Goal: Task Accomplishment & Management: Manage account settings

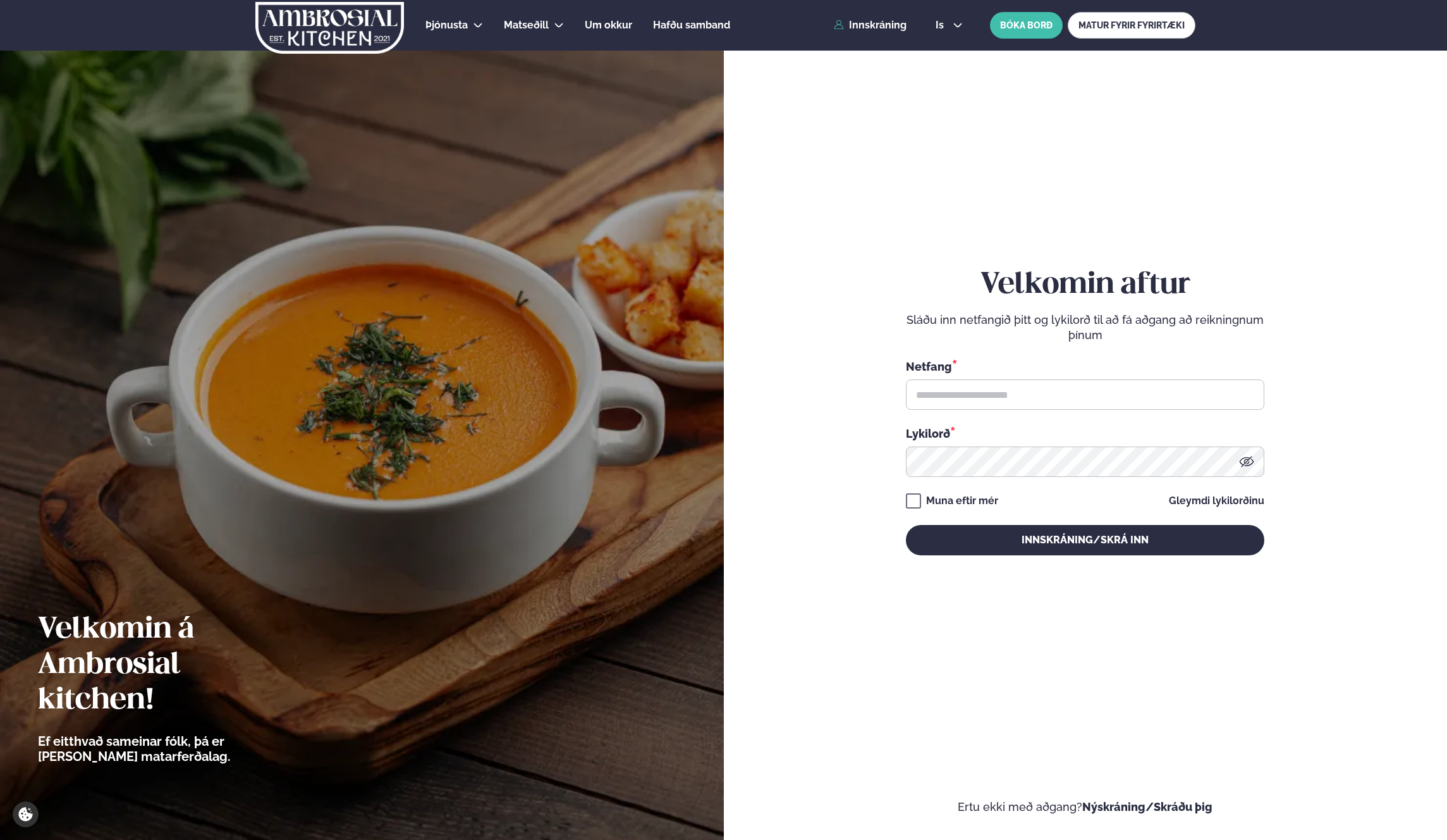
click at [924, 375] on div "Netfang *" at bounding box center [1085, 383] width 358 height 52
click at [931, 389] on input "text" at bounding box center [1085, 394] width 358 height 30
type input "**********"
click at [1000, 545] on button "Innskráning/Skrá inn" at bounding box center [1085, 540] width 358 height 30
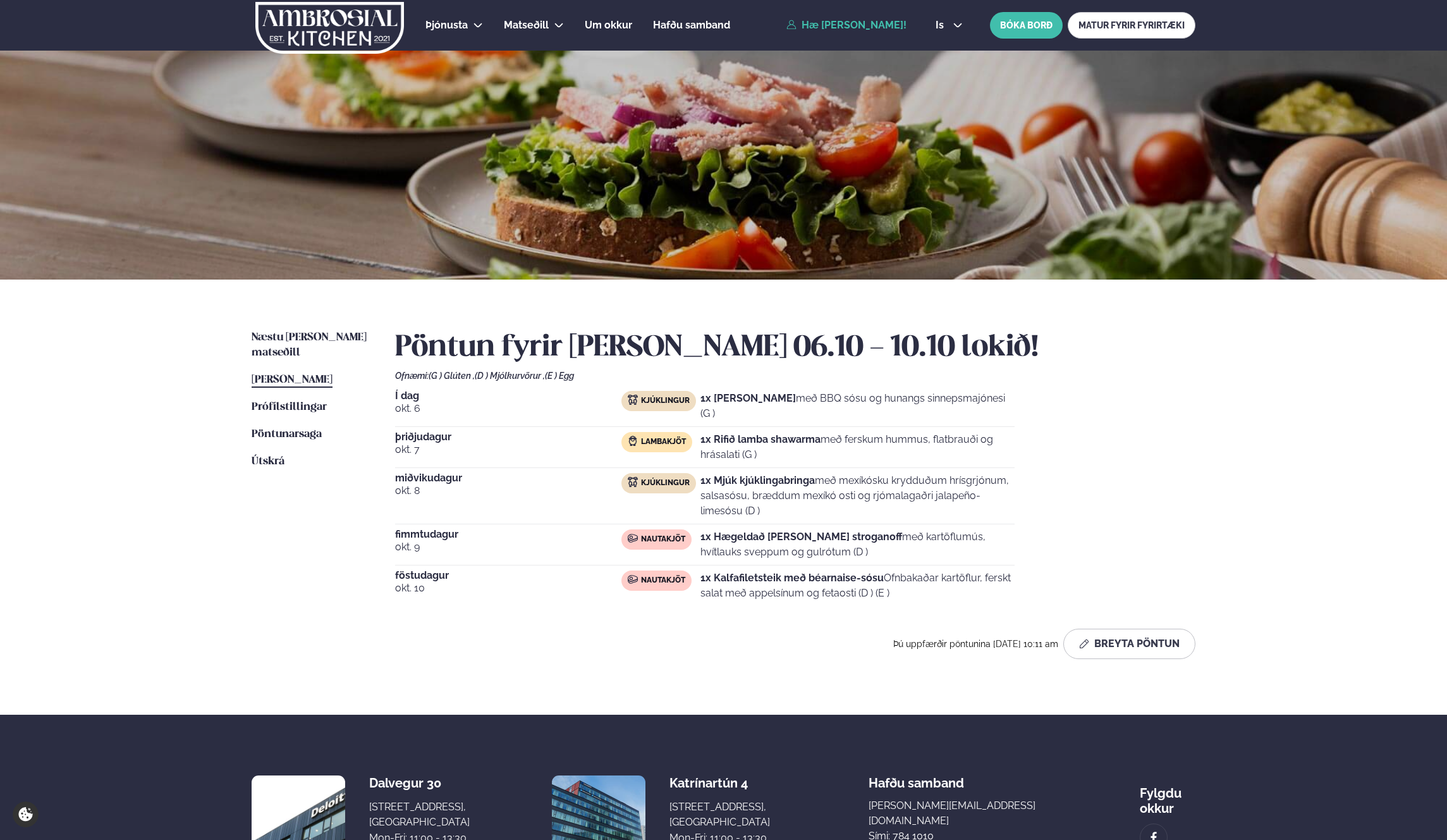
drag, startPoint x: 764, startPoint y: 386, endPoint x: 868, endPoint y: 414, distance: 107.7
click at [866, 414] on div "Pöntun fyrir [PERSON_NAME] 06.10 - 10.10 lokið! Ofnæmi: (G ) Glúten , (D ) Mjól…" at bounding box center [795, 494] width 800 height 329
click at [868, 414] on p "1x [PERSON_NAME] með BBQ sósu og hunangs sinnepsmajónesi (G )" at bounding box center [857, 406] width 314 height 30
